Goal: Obtain resource: Download file/media

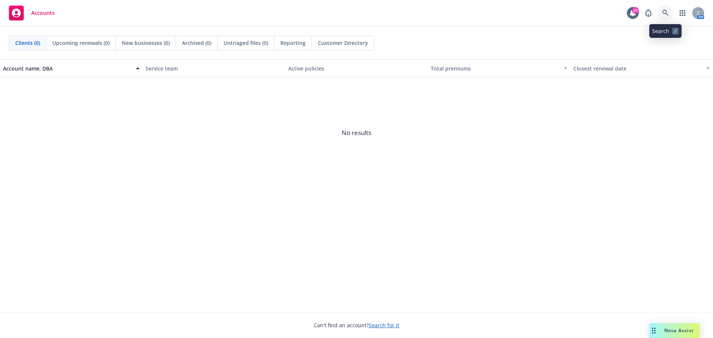
click at [666, 11] on icon at bounding box center [665, 13] width 6 height 6
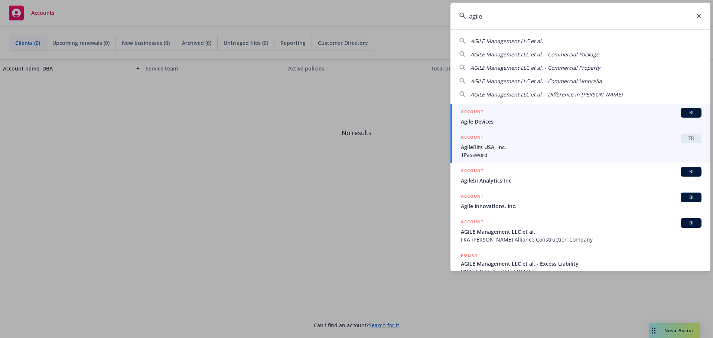
type input "agile"
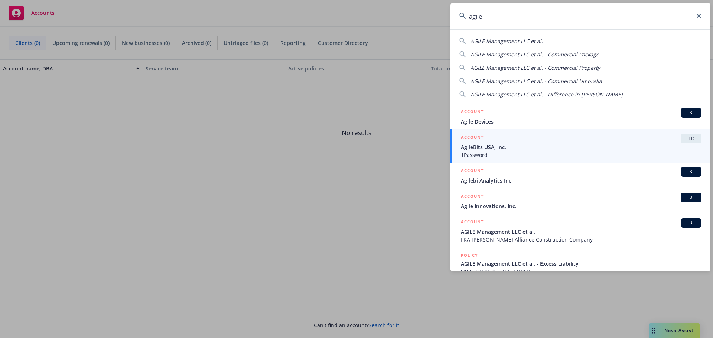
click at [481, 148] on span "AgileBits USA, Inc." at bounding box center [581, 147] width 241 height 8
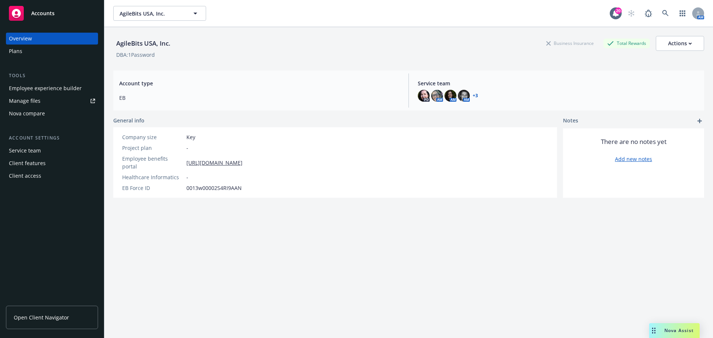
click at [62, 315] on span "Open Client Navigator" at bounding box center [41, 318] width 55 height 8
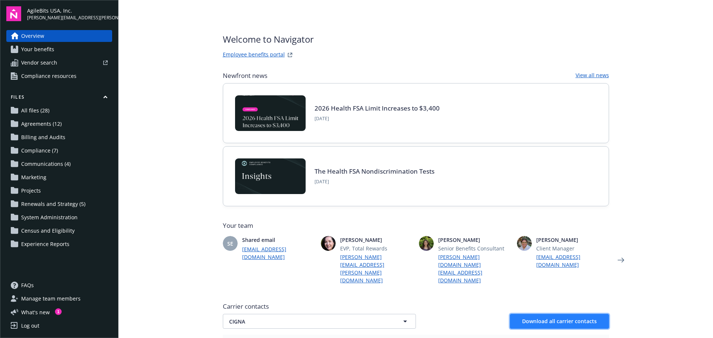
click at [577, 318] on span "Download all carrier contacts" at bounding box center [559, 321] width 75 height 7
